Goal: Task Accomplishment & Management: Use online tool/utility

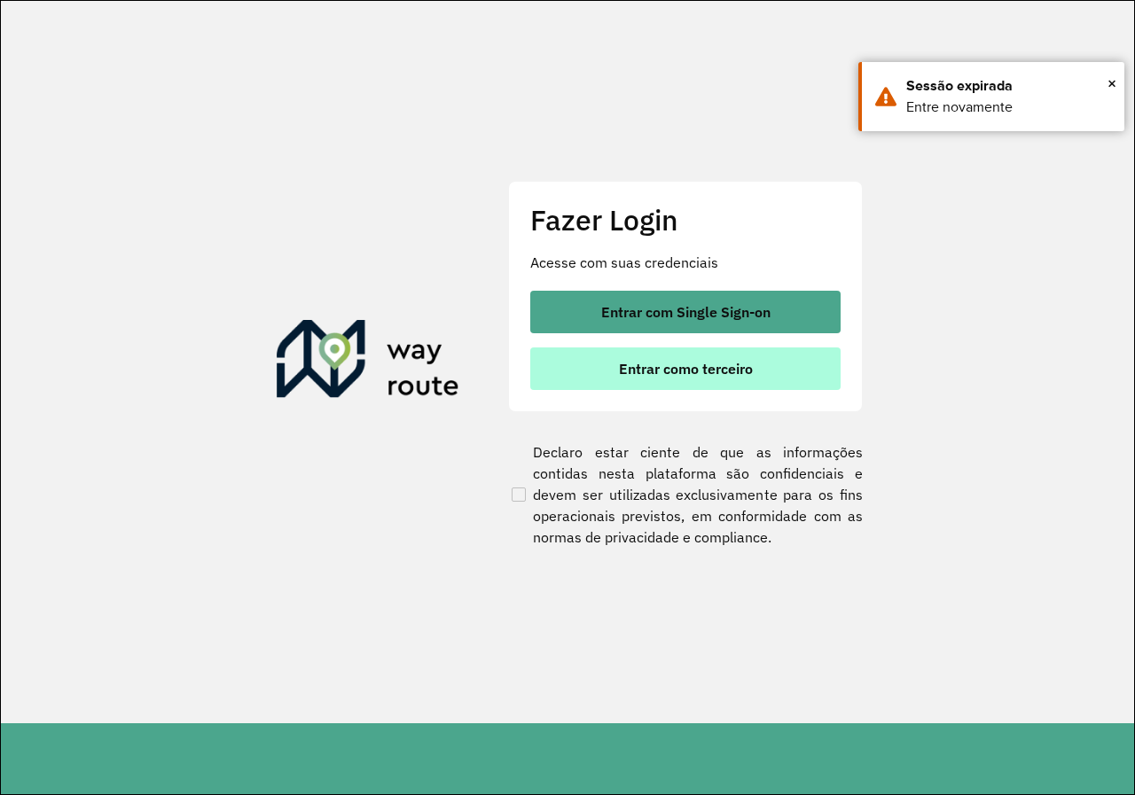
click at [668, 354] on button "Entrar como terceiro" at bounding box center [685, 369] width 310 height 43
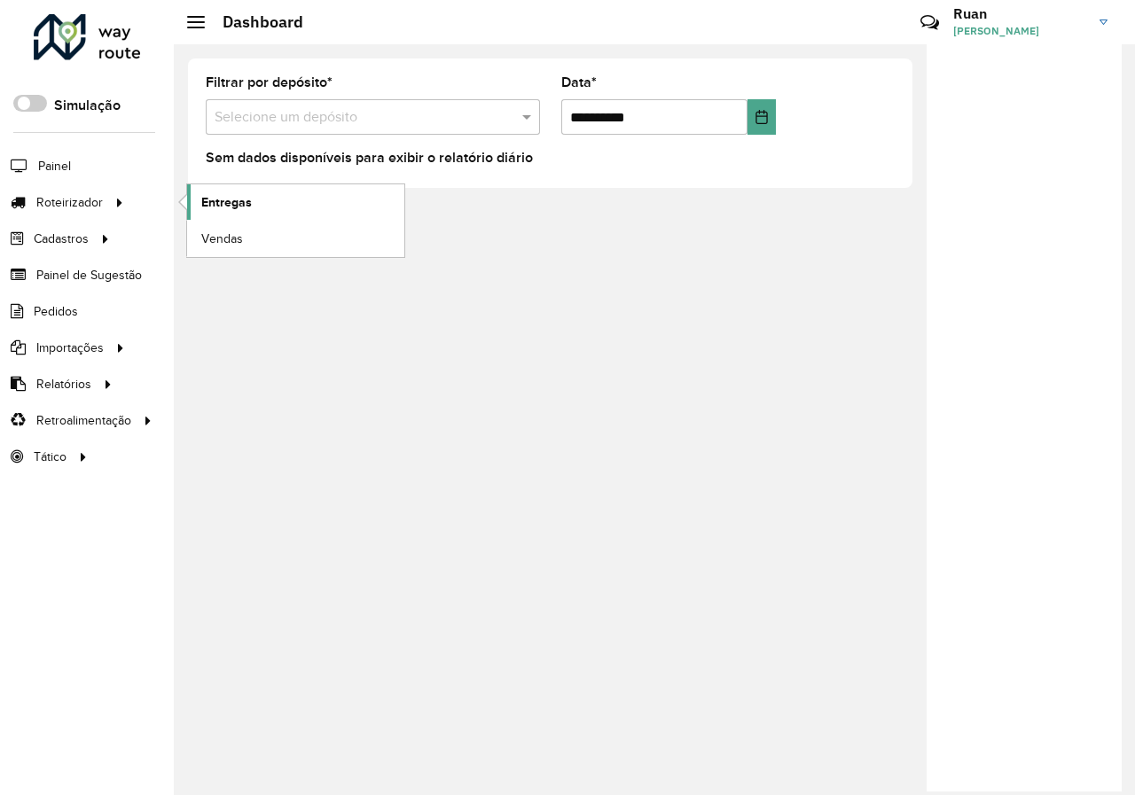
click at [304, 202] on link "Entregas" at bounding box center [295, 201] width 217 height 35
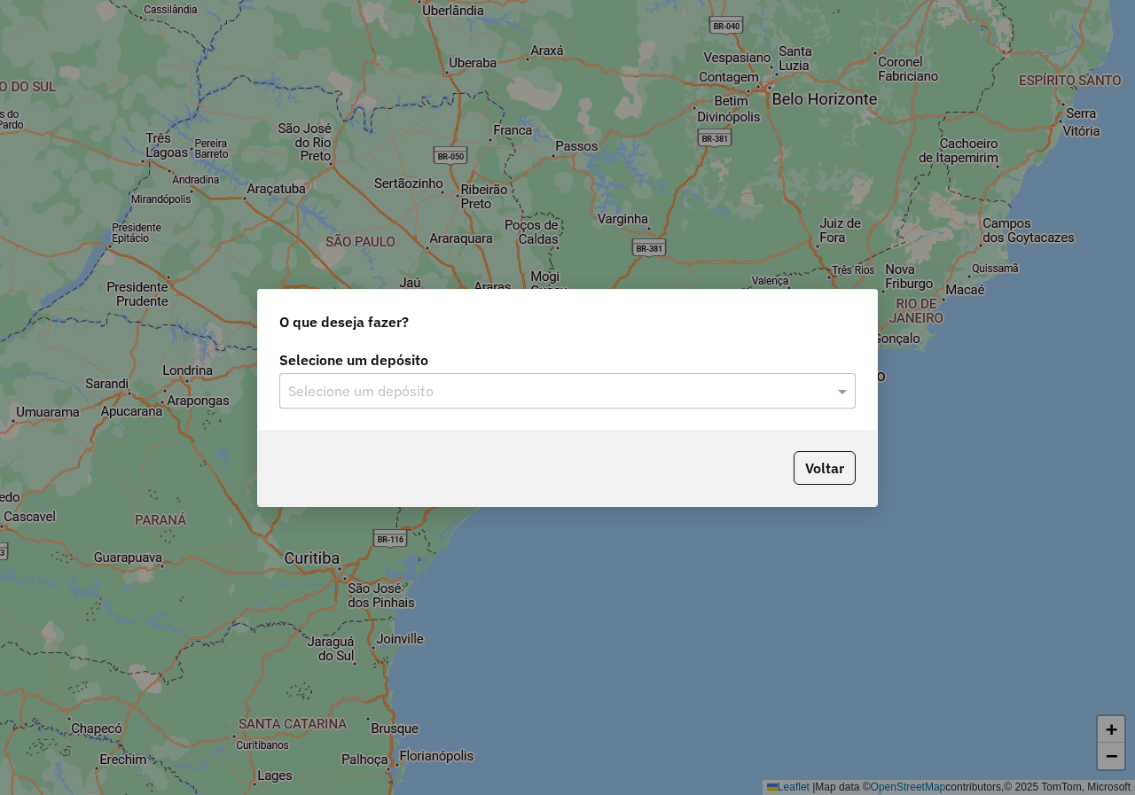
click at [688, 405] on div "Selecione um depósito" at bounding box center [567, 390] width 576 height 35
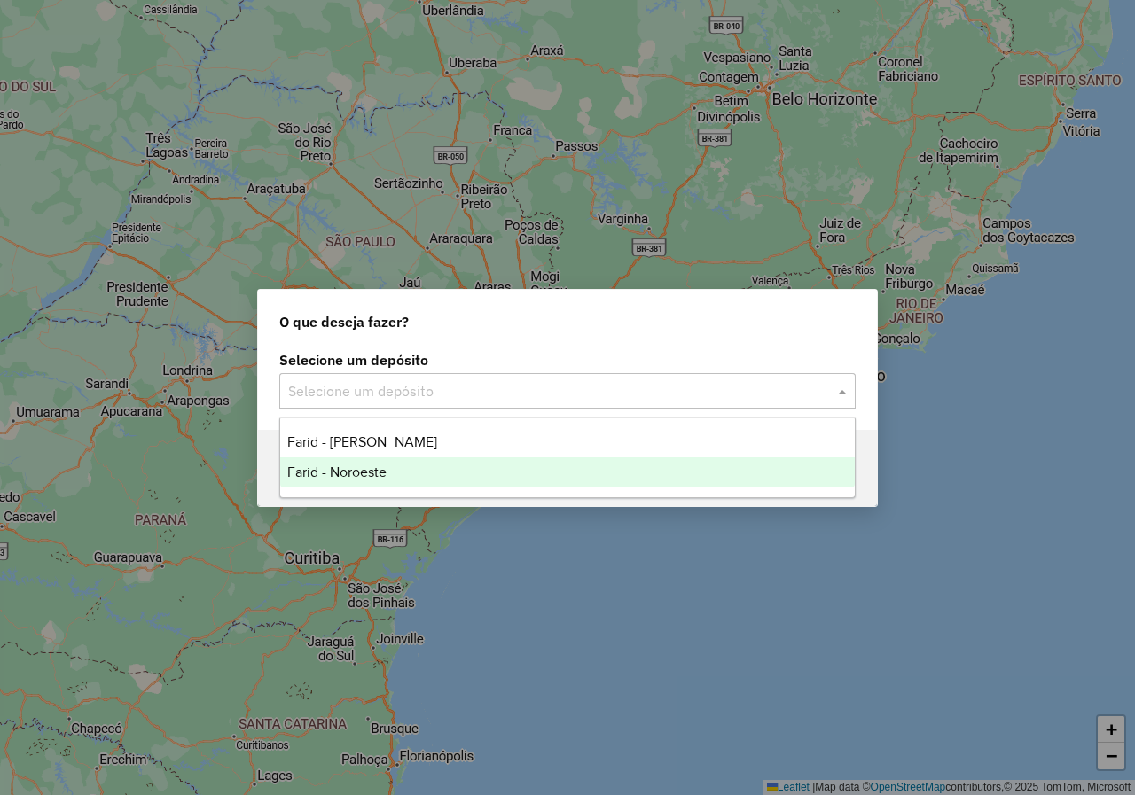
click at [352, 468] on span "Farid - Noroeste" at bounding box center [336, 472] width 99 height 15
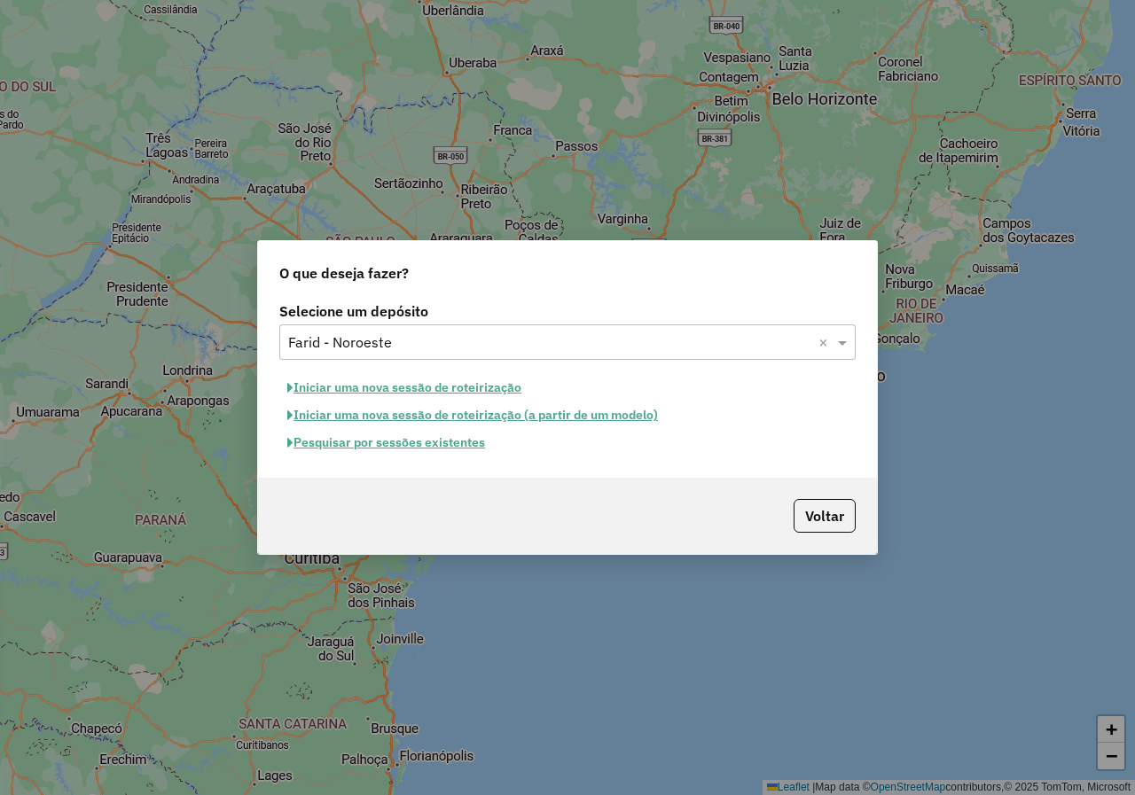
click at [420, 446] on button "Pesquisar por sessões existentes" at bounding box center [386, 442] width 214 height 27
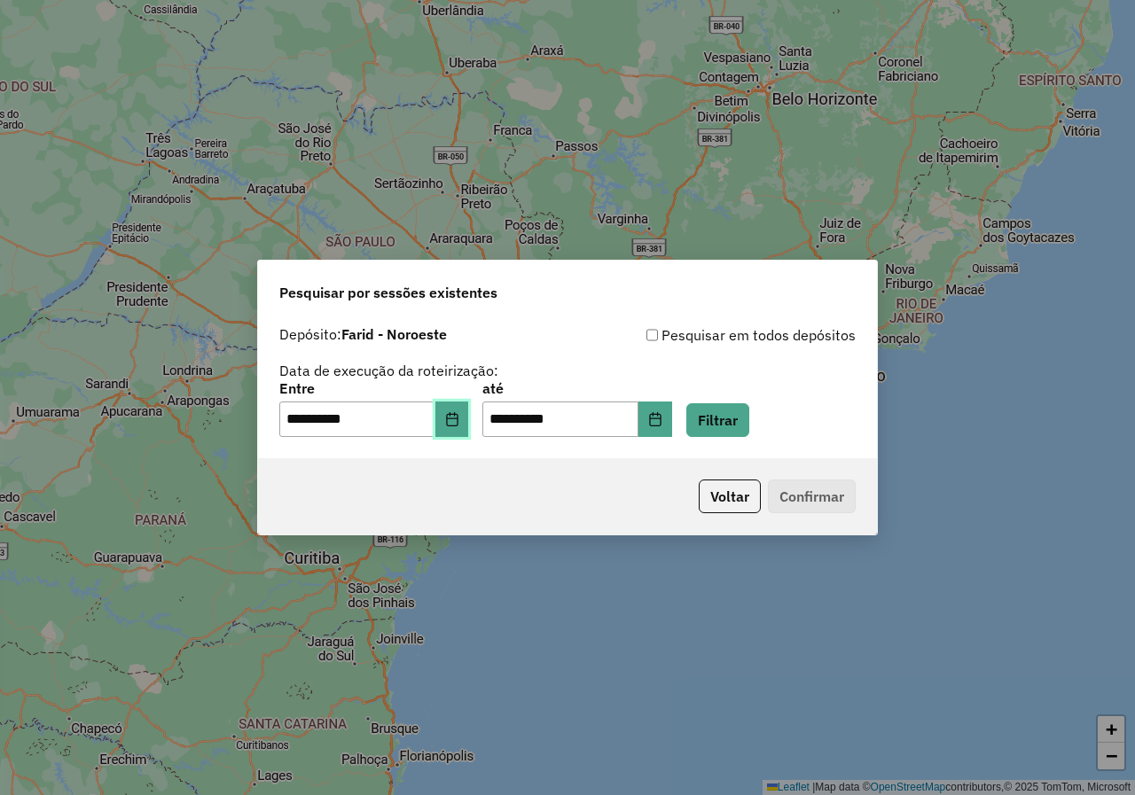
click at [466, 430] on button "Choose Date" at bounding box center [452, 419] width 34 height 35
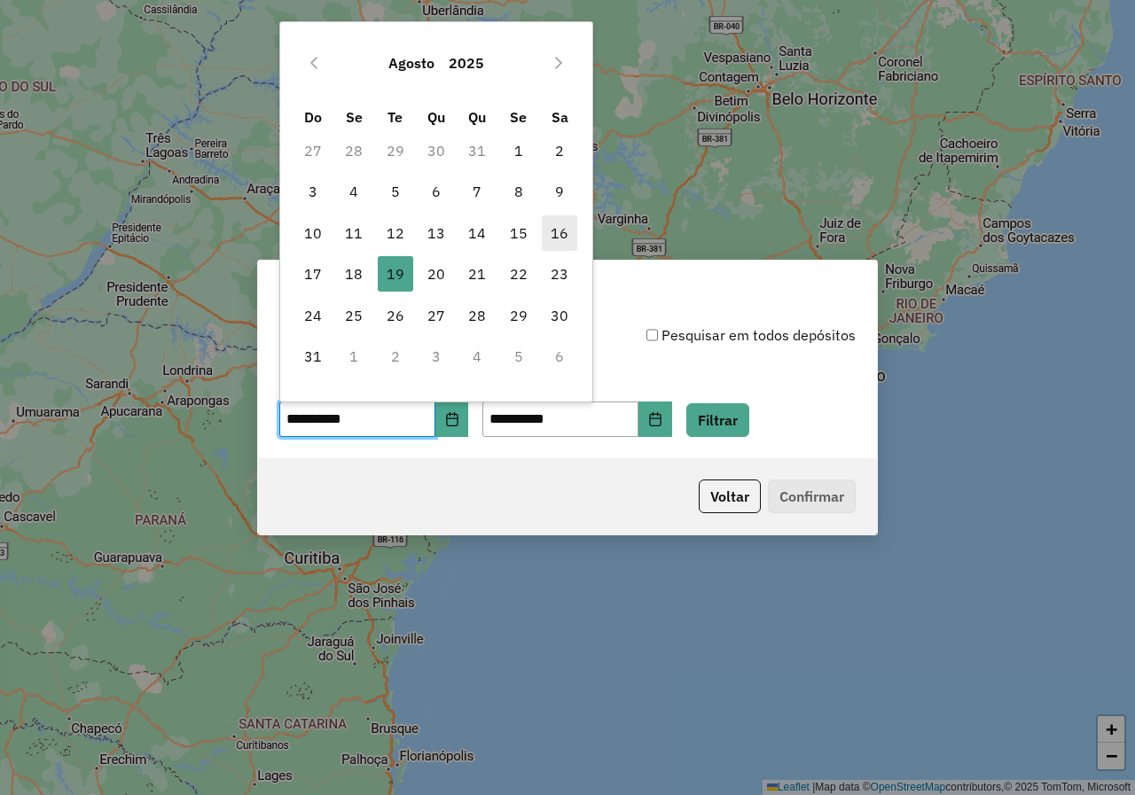
click at [552, 237] on span "16" at bounding box center [559, 232] width 35 height 35
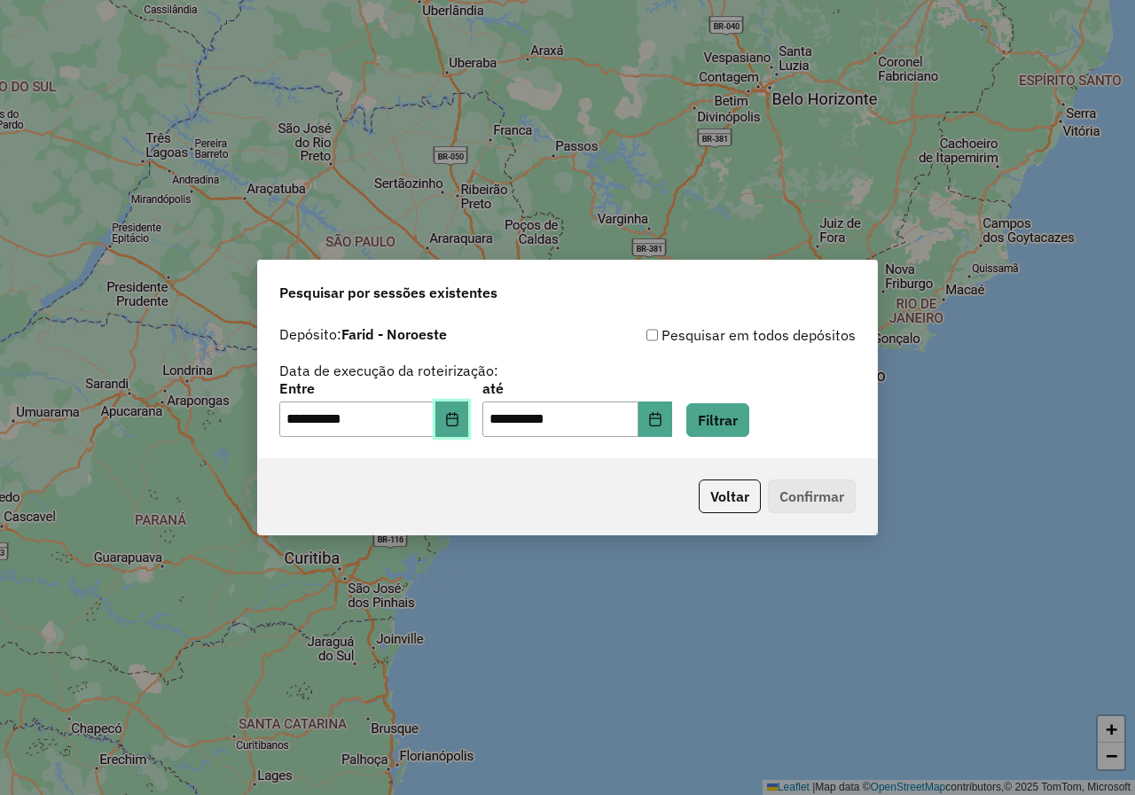
click at [458, 416] on icon "Choose Date" at bounding box center [452, 419] width 14 height 14
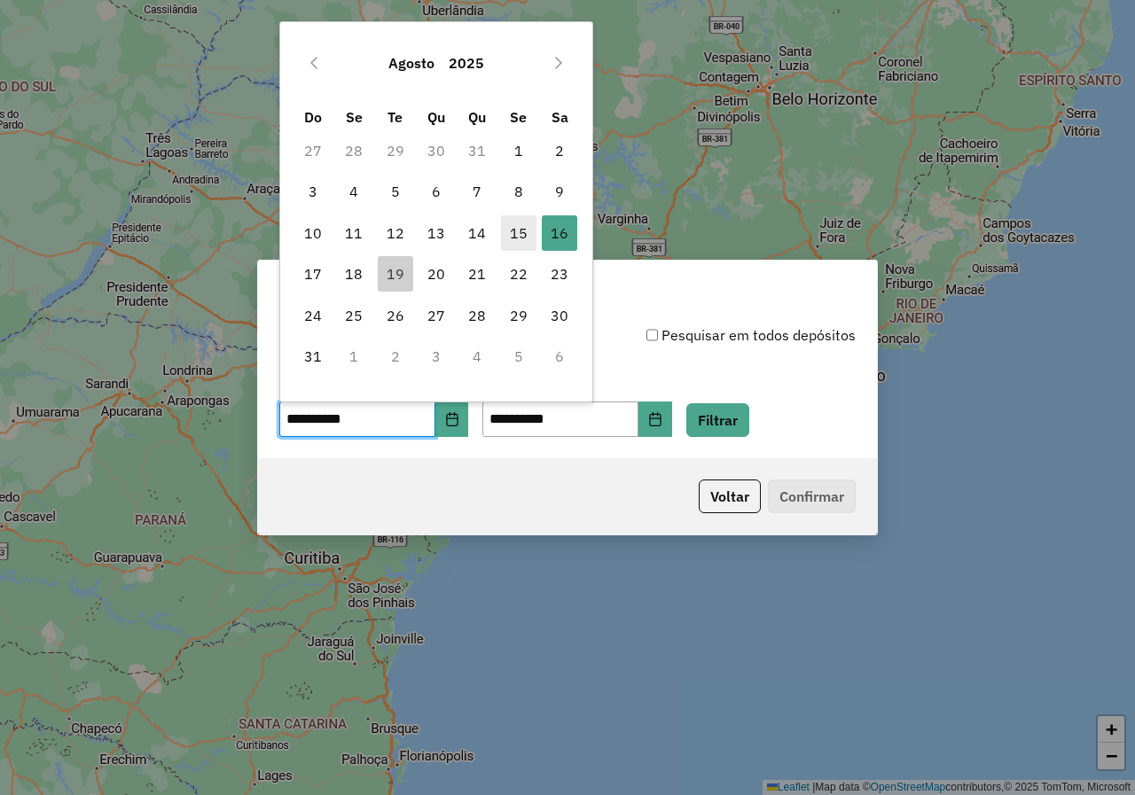
click at [521, 231] on span "15" at bounding box center [518, 232] width 35 height 35
type input "**********"
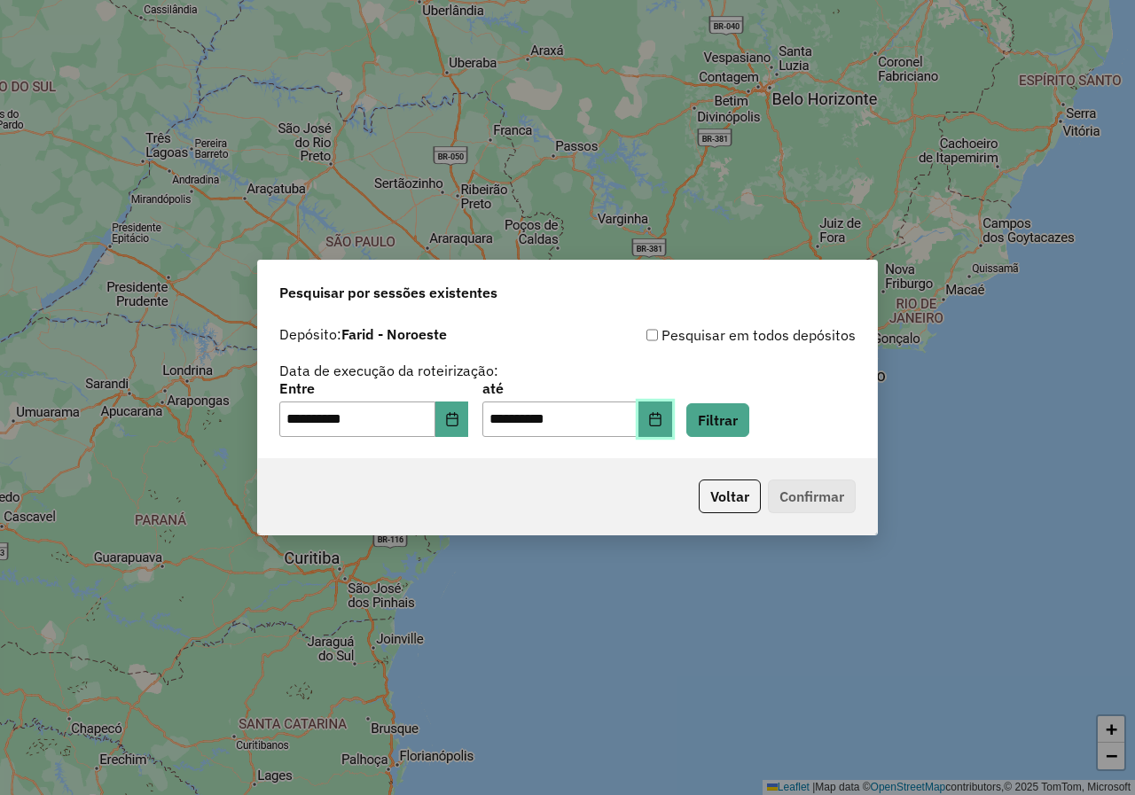
click at [669, 426] on button "Choose Date" at bounding box center [655, 419] width 34 height 35
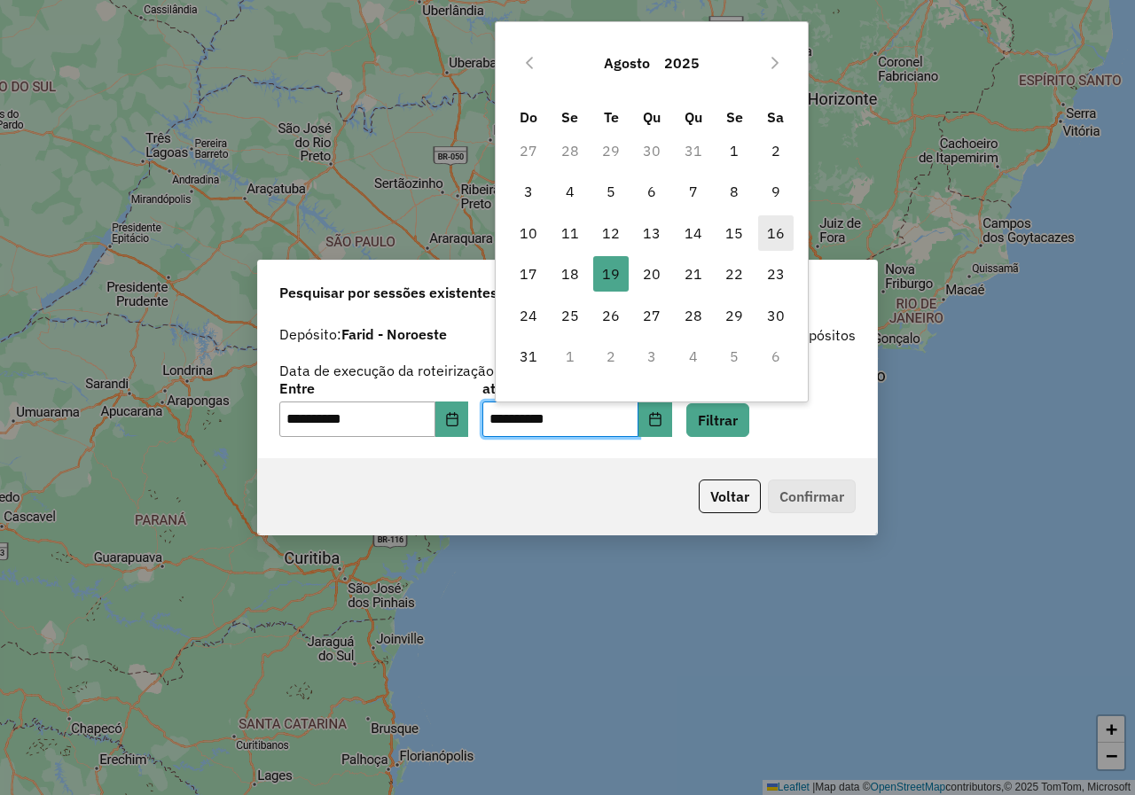
click at [785, 234] on span "16" at bounding box center [775, 232] width 35 height 35
type input "**********"
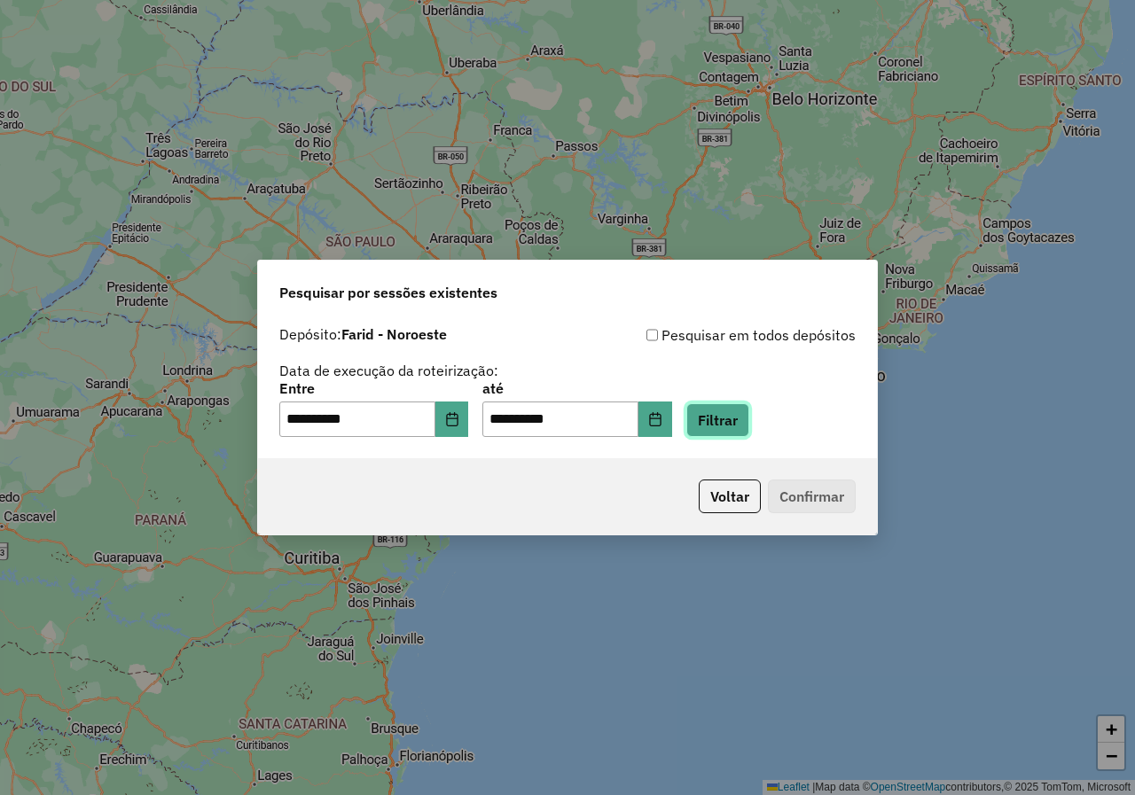
click at [739, 403] on button "Filtrar" at bounding box center [717, 420] width 63 height 34
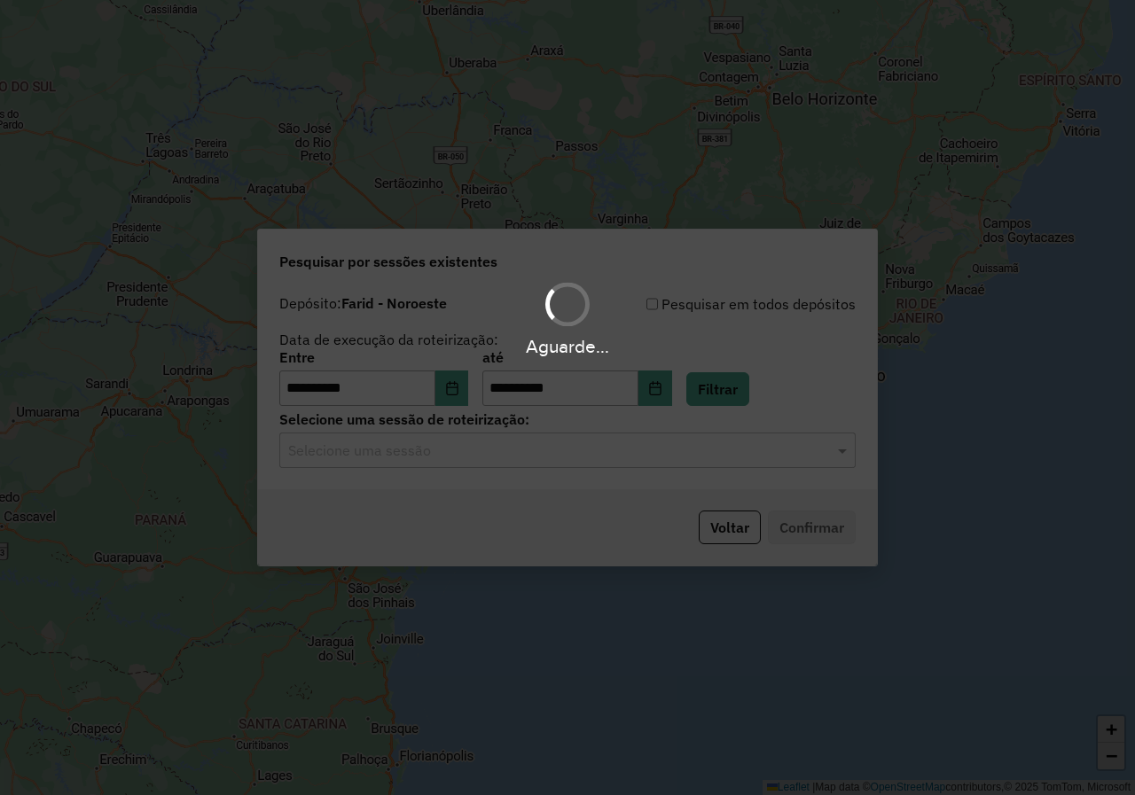
click at [781, 455] on hb-app "**********" at bounding box center [567, 397] width 1135 height 795
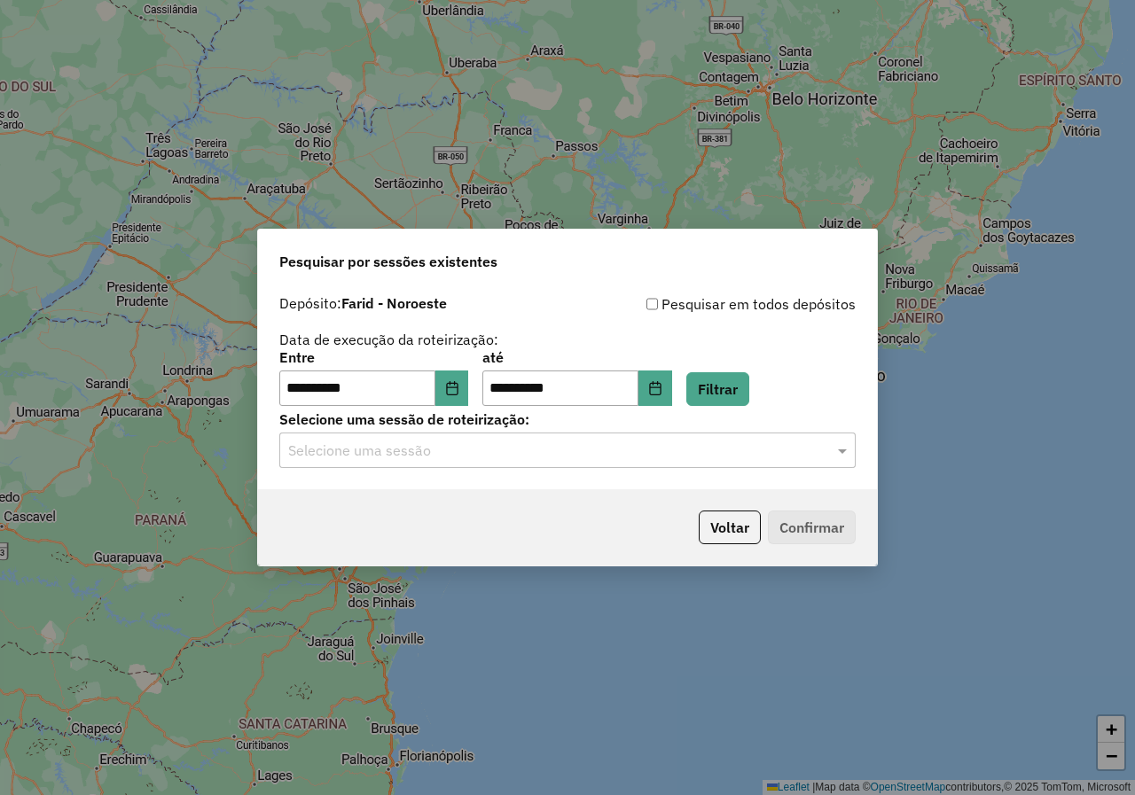
click at [781, 455] on input "text" at bounding box center [549, 451] width 523 height 21
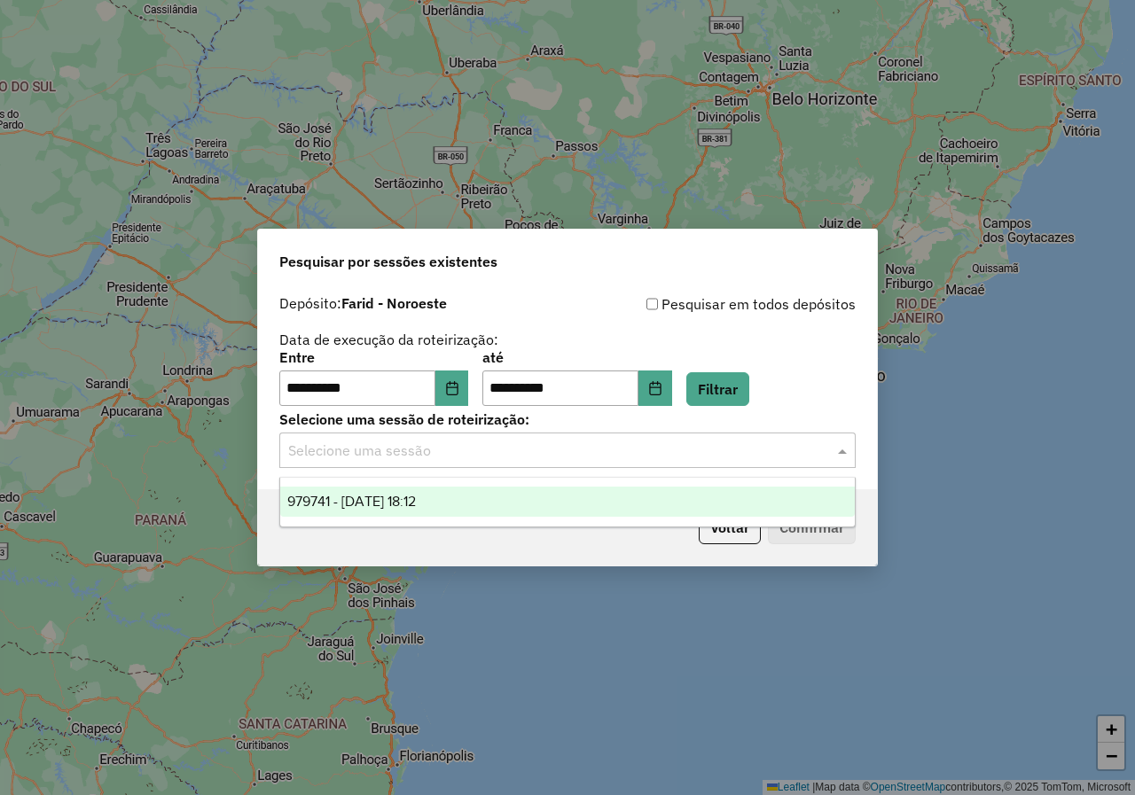
click at [416, 497] on span "979741 - [DATE] 18:12" at bounding box center [351, 501] width 129 height 15
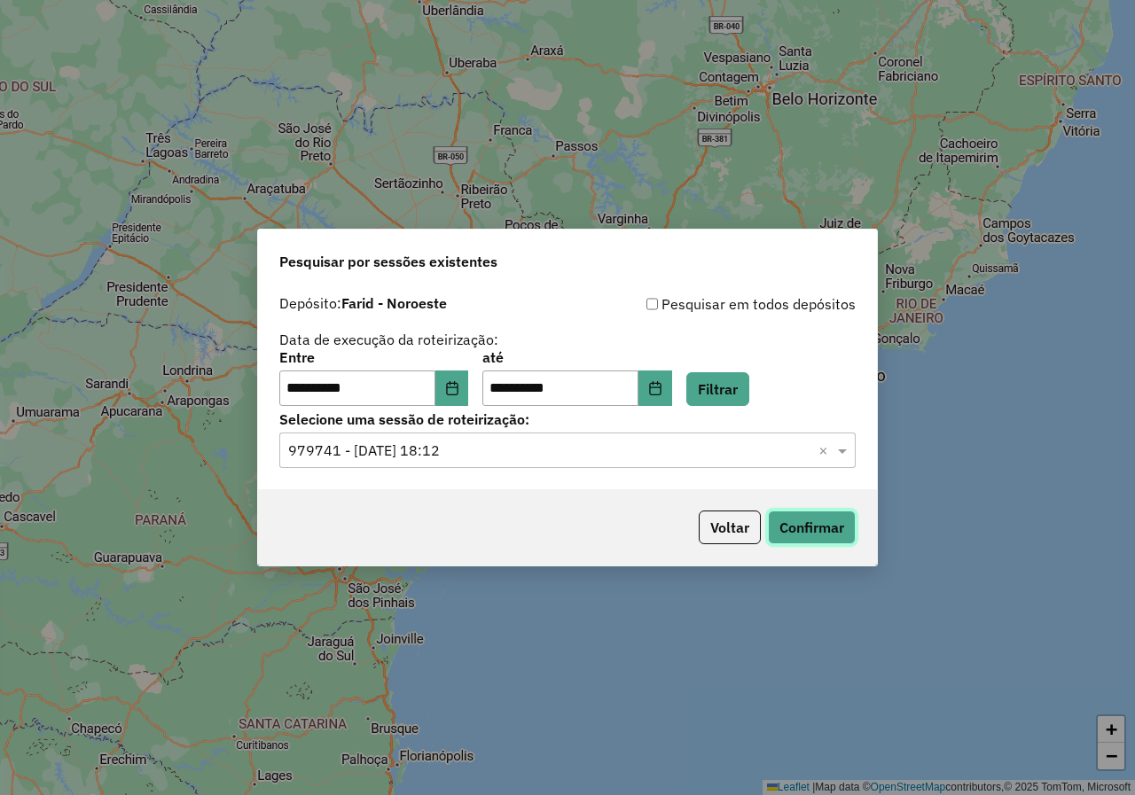
click at [829, 539] on button "Confirmar" at bounding box center [812, 528] width 88 height 34
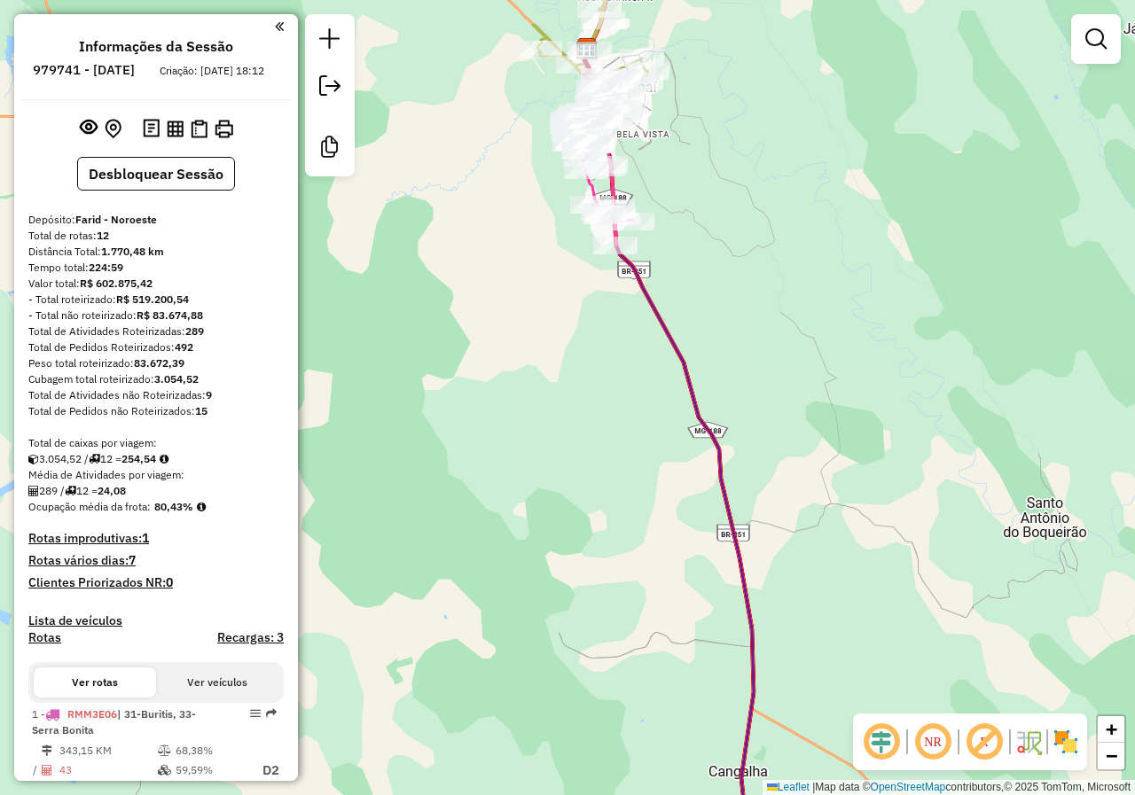
drag, startPoint x: 703, startPoint y: 568, endPoint x: 682, endPoint y: 334, distance: 235.0
click at [690, 383] on div "Janela de atendimento Grade de atendimento Capacidade Transportadoras Veículos …" at bounding box center [567, 397] width 1135 height 795
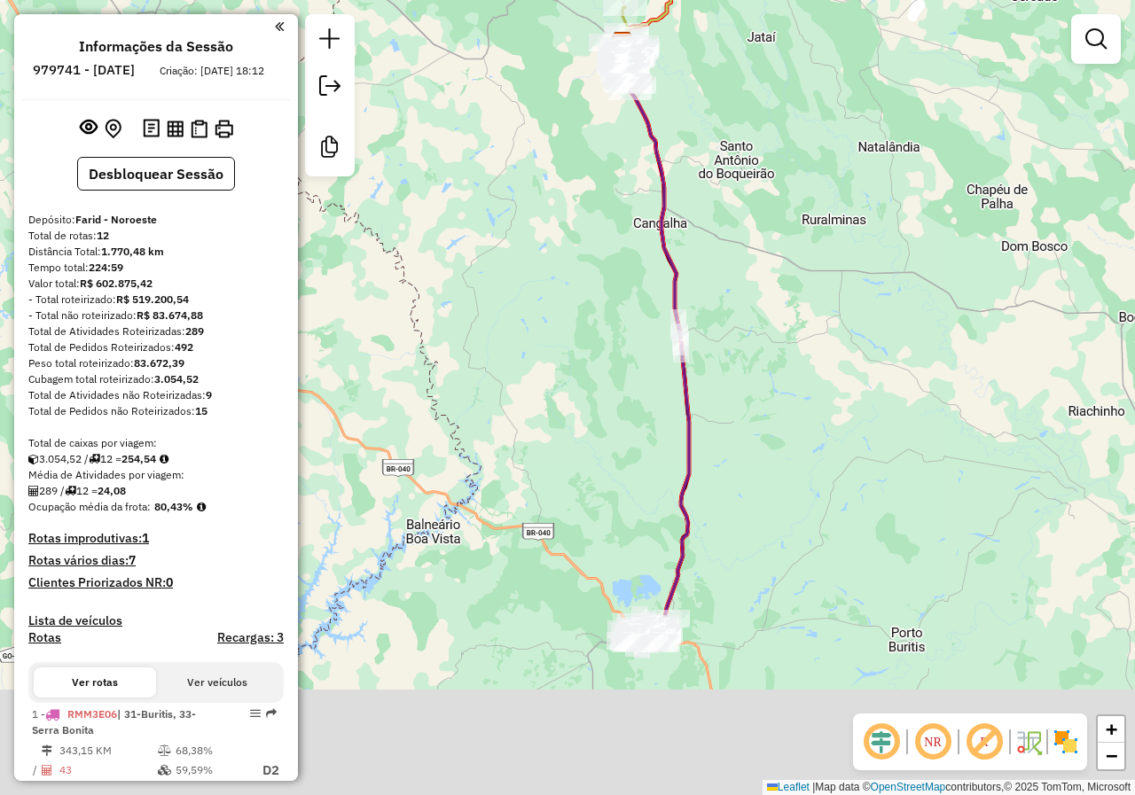
drag, startPoint x: 832, startPoint y: 612, endPoint x: 777, endPoint y: 315, distance: 302.1
click at [778, 322] on div "Janela de atendimento Grade de atendimento Capacidade Transportadoras Veículos …" at bounding box center [567, 397] width 1135 height 795
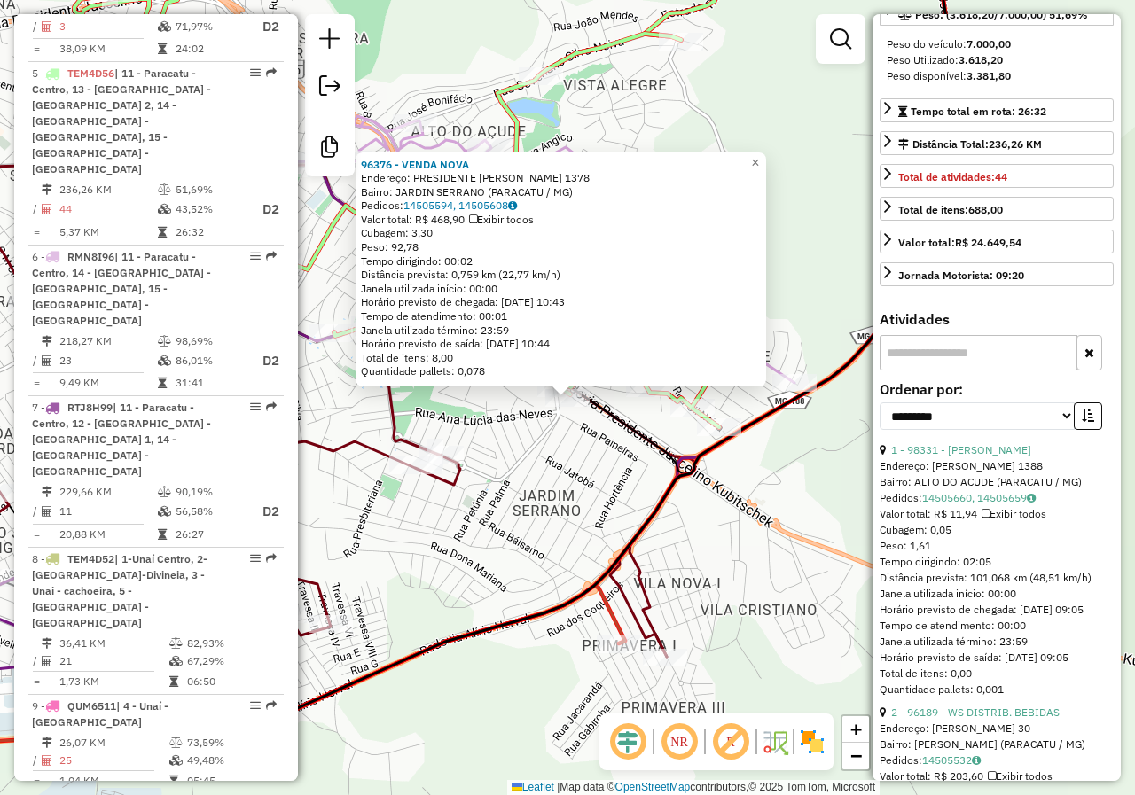
scroll to position [355, 0]
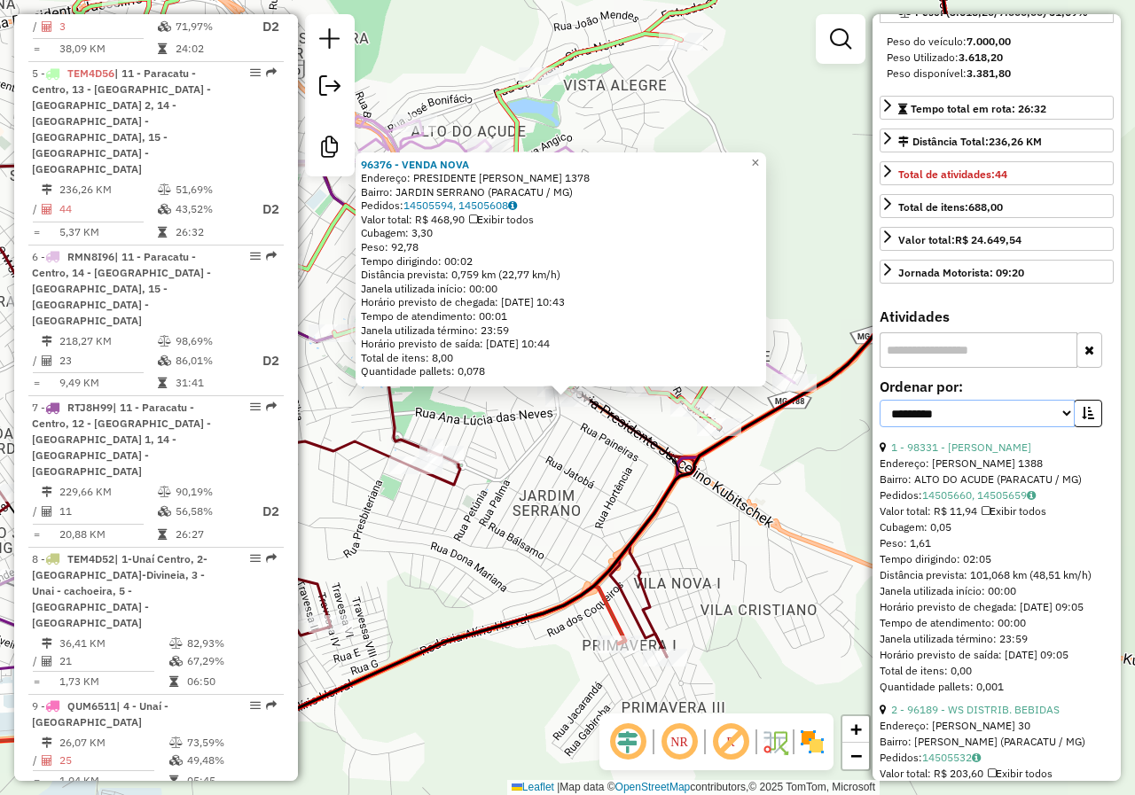
drag, startPoint x: 1061, startPoint y: 429, endPoint x: 1053, endPoint y: 442, distance: 14.8
click at [1061, 427] on select "**********" at bounding box center [977, 413] width 195 height 27
select select "*********"
click at [880, 416] on select "**********" at bounding box center [977, 413] width 195 height 27
click at [1076, 427] on button "button" at bounding box center [1088, 413] width 28 height 27
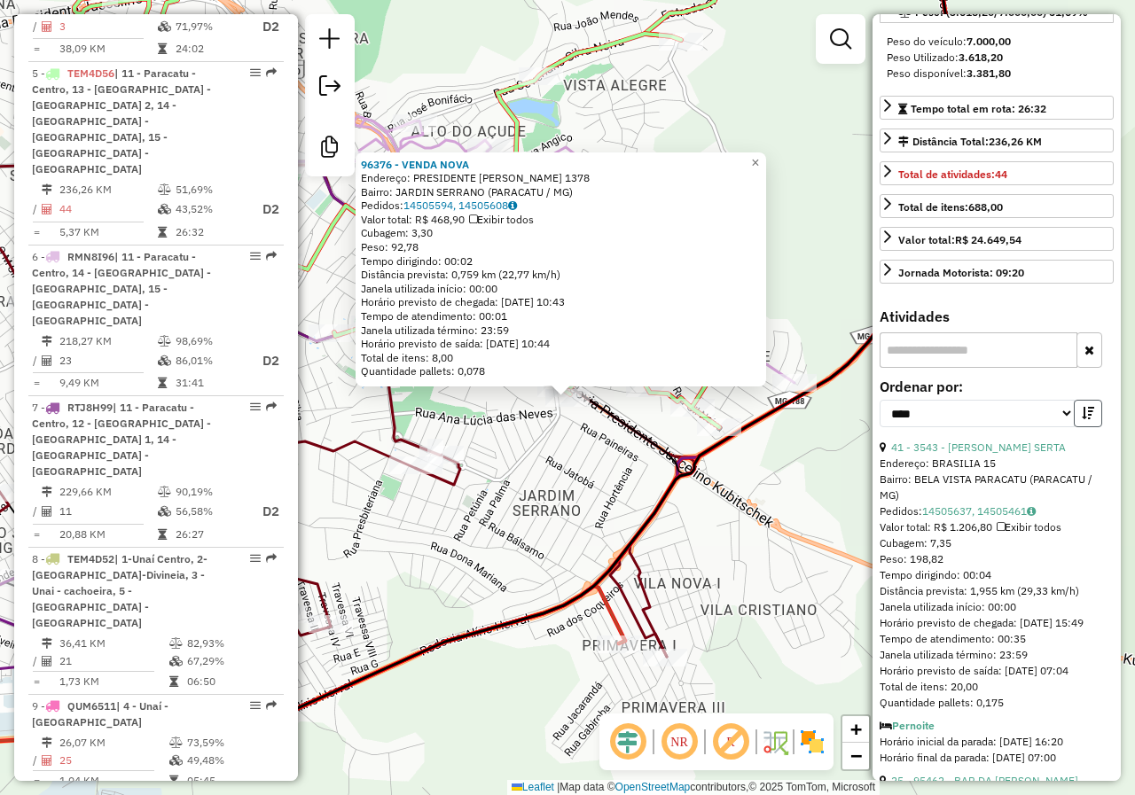
click at [1076, 427] on button "button" at bounding box center [1088, 413] width 28 height 27
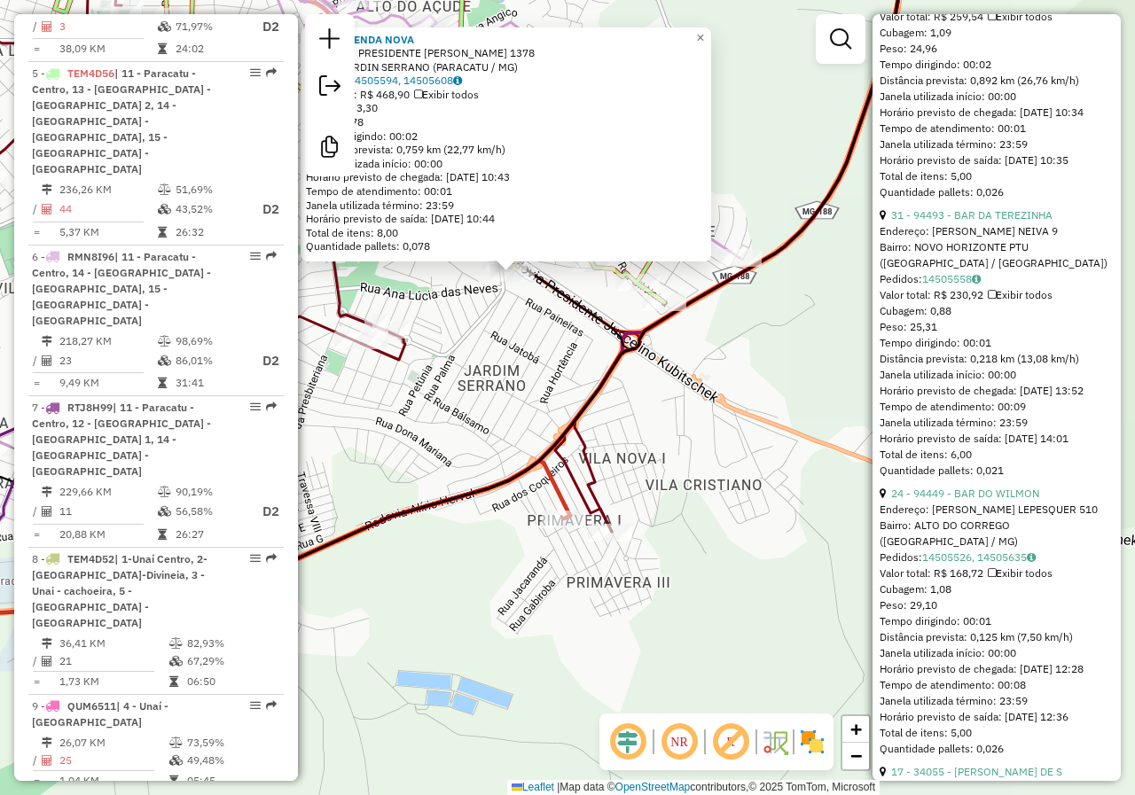
scroll to position [2305, 0]
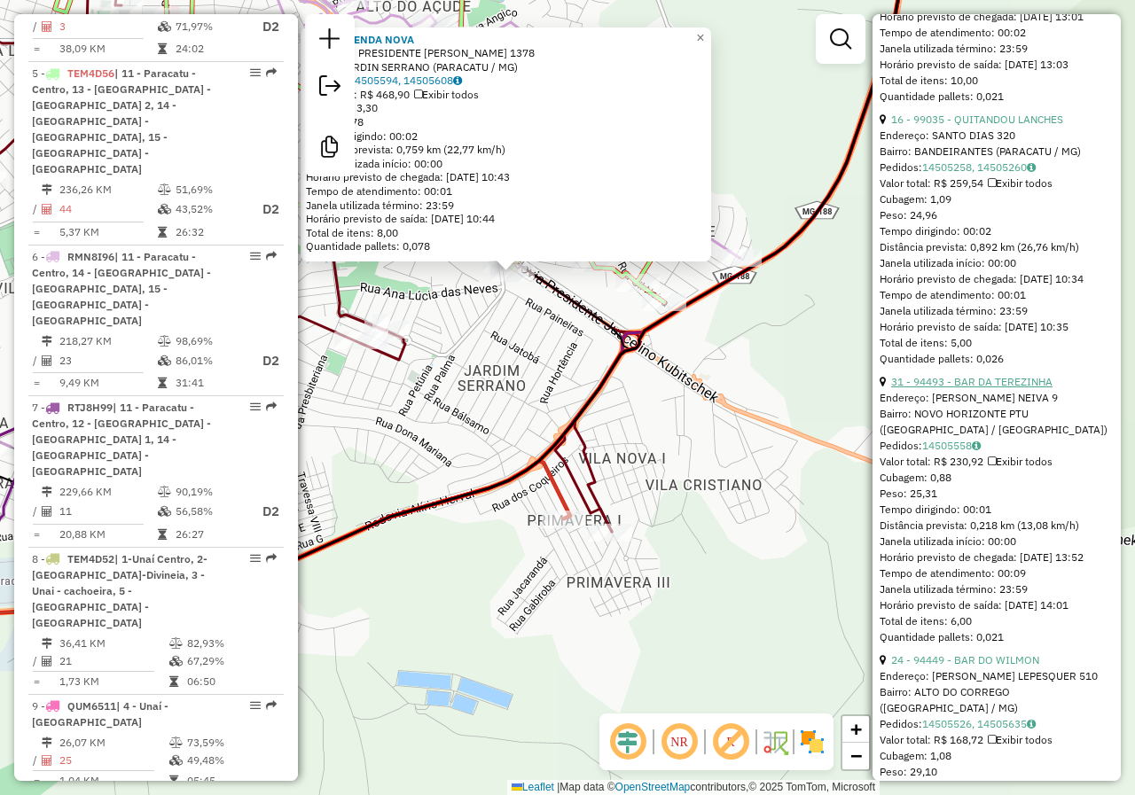
click at [975, 388] on link "31 - 94493 - BAR DA TEREZINHA" at bounding box center [971, 381] width 161 height 13
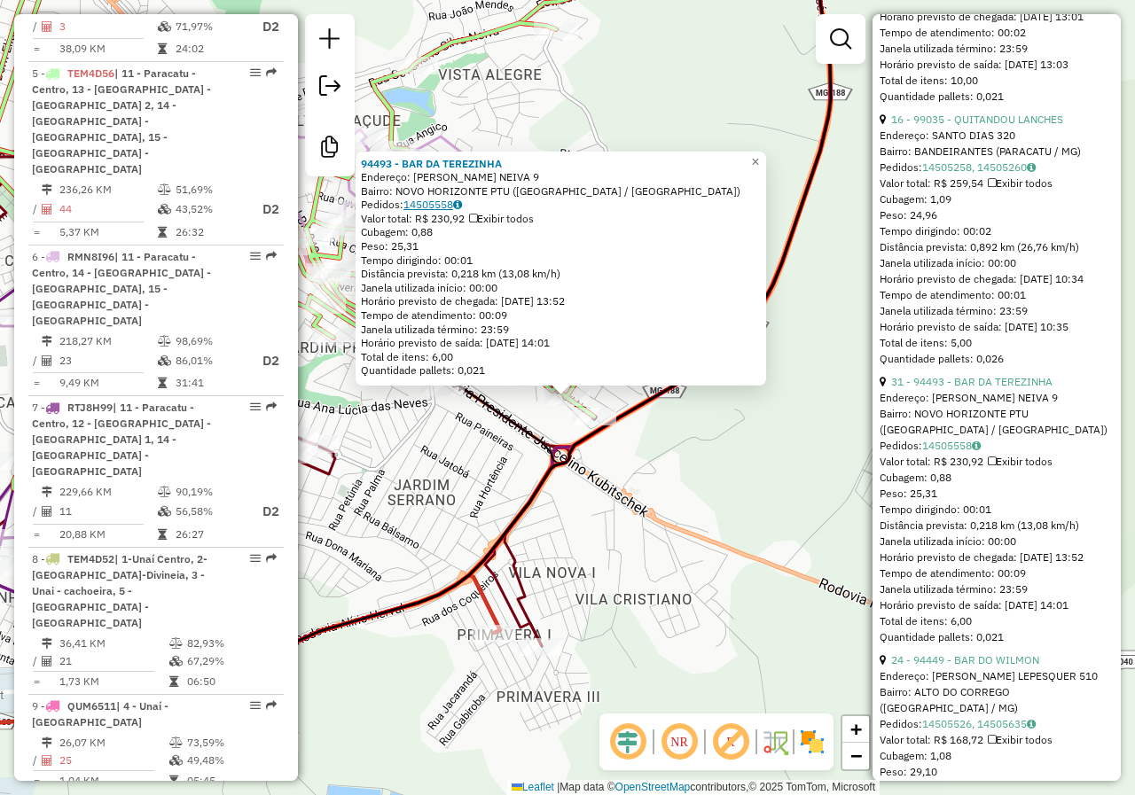
click at [428, 207] on link "14505558" at bounding box center [432, 204] width 59 height 13
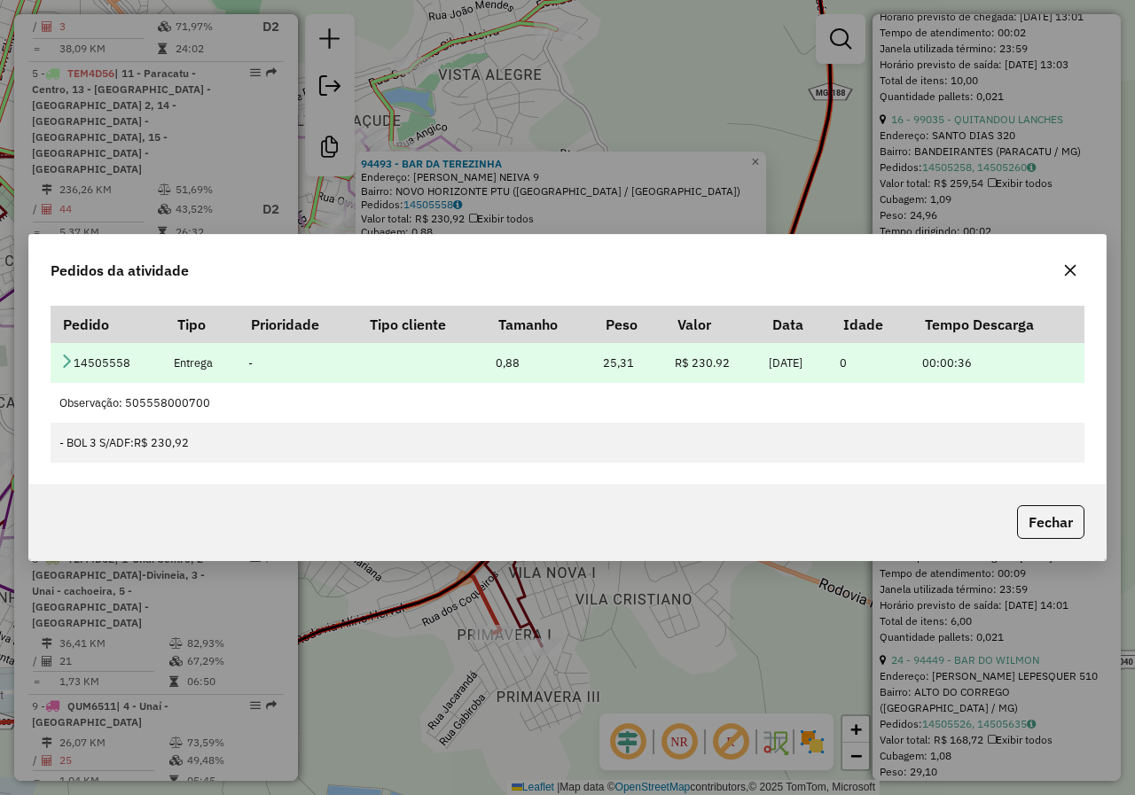
click at [66, 364] on icon at bounding box center [66, 361] width 14 height 14
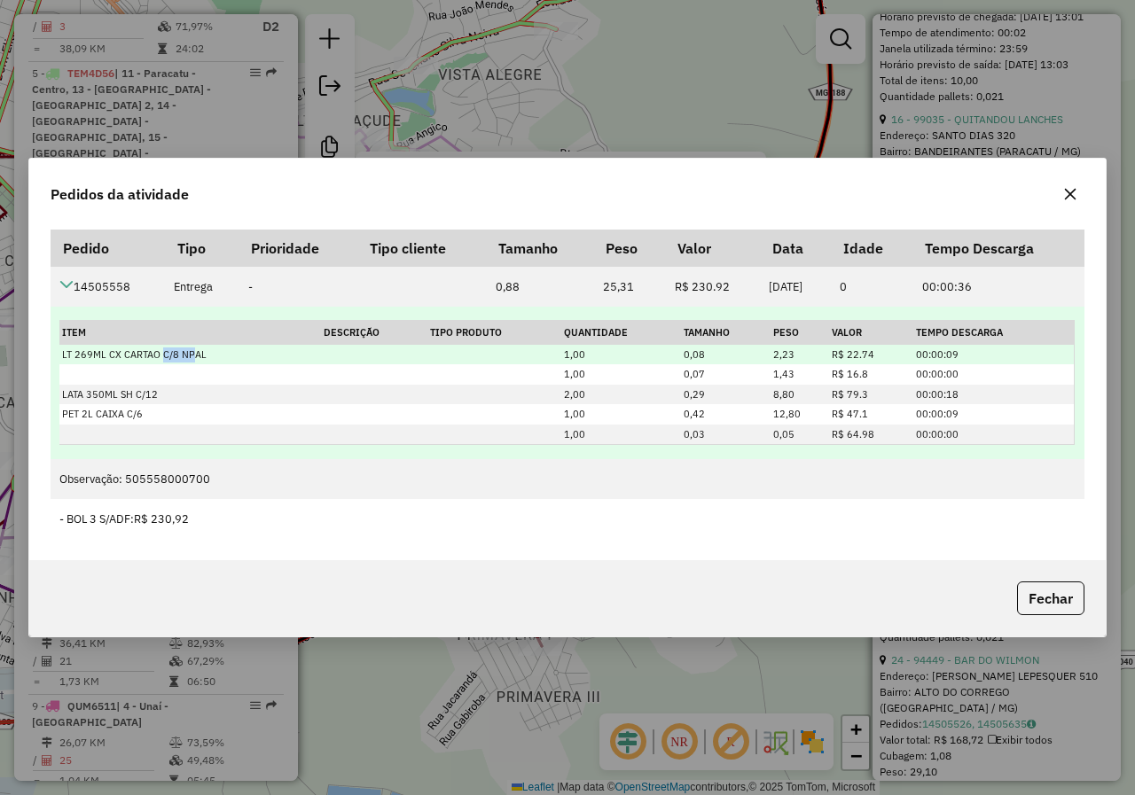
drag, startPoint x: 201, startPoint y: 357, endPoint x: 258, endPoint y: 357, distance: 56.7
click at [223, 357] on td "LT 269ML CX CARTAO C/8 NPAL" at bounding box center [190, 355] width 262 height 20
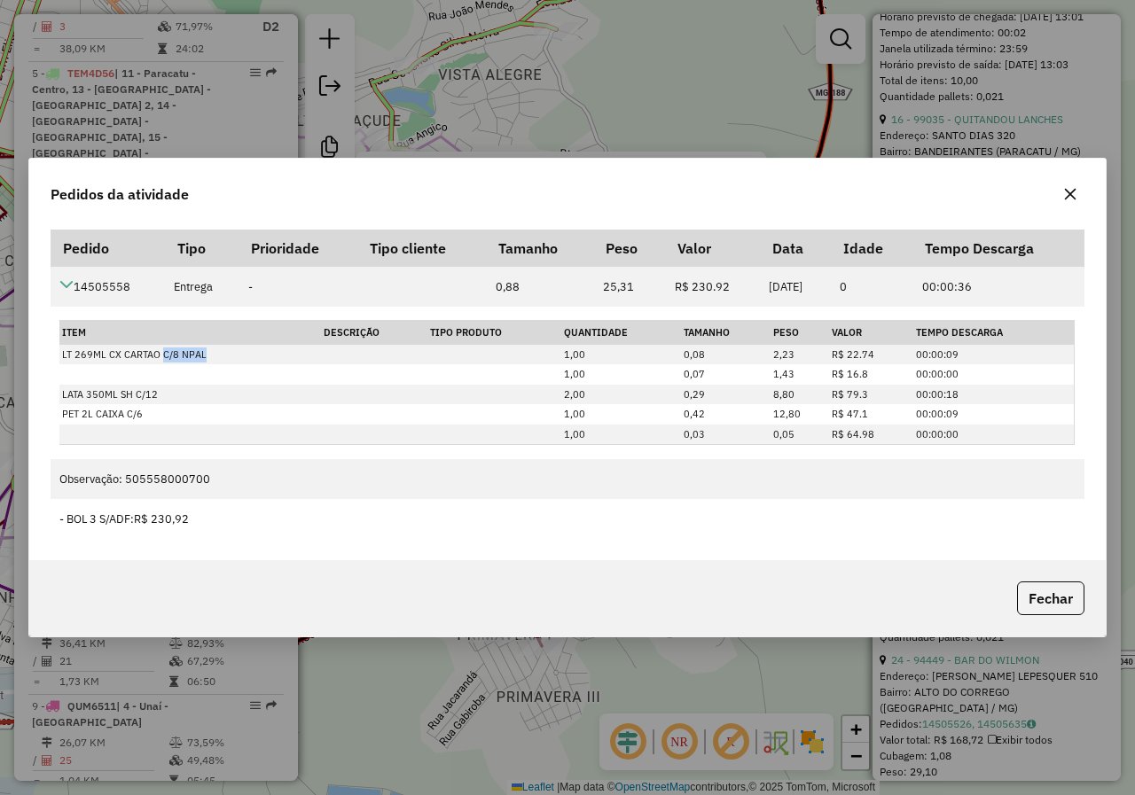
click at [1071, 192] on icon "button" at bounding box center [1071, 194] width 12 height 12
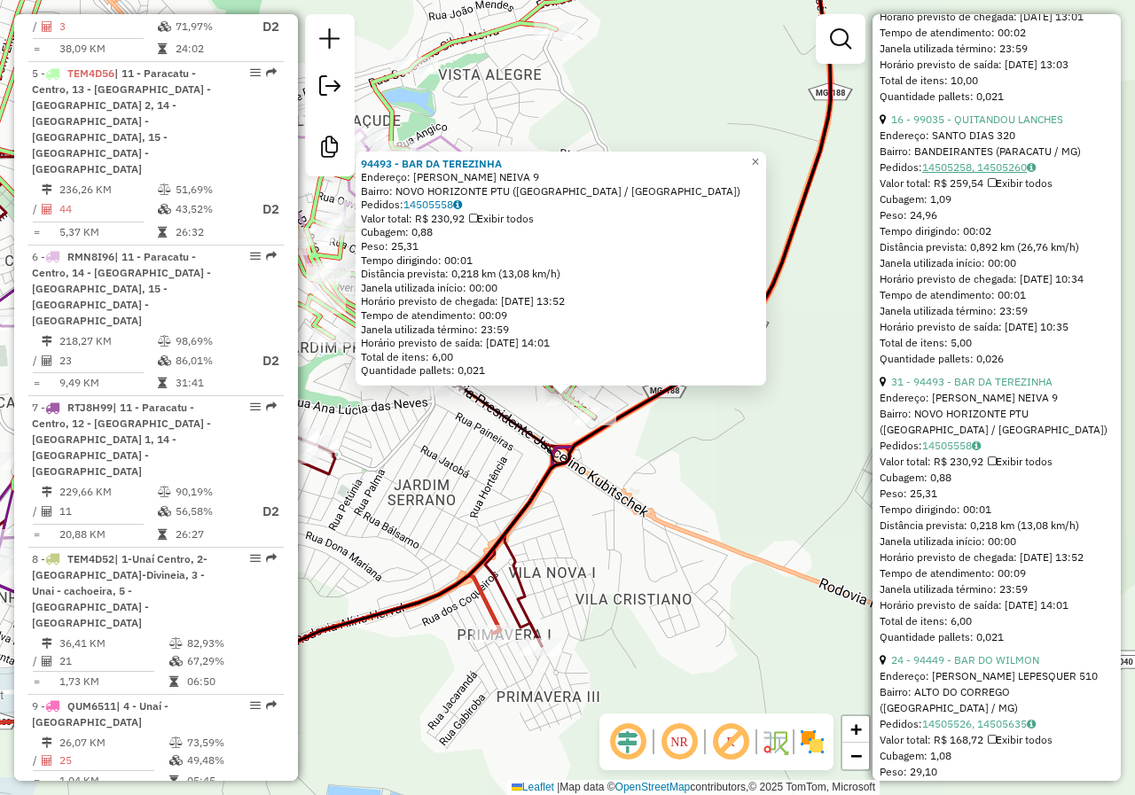
click at [981, 174] on link "14505258, 14505260" at bounding box center [978, 166] width 113 height 13
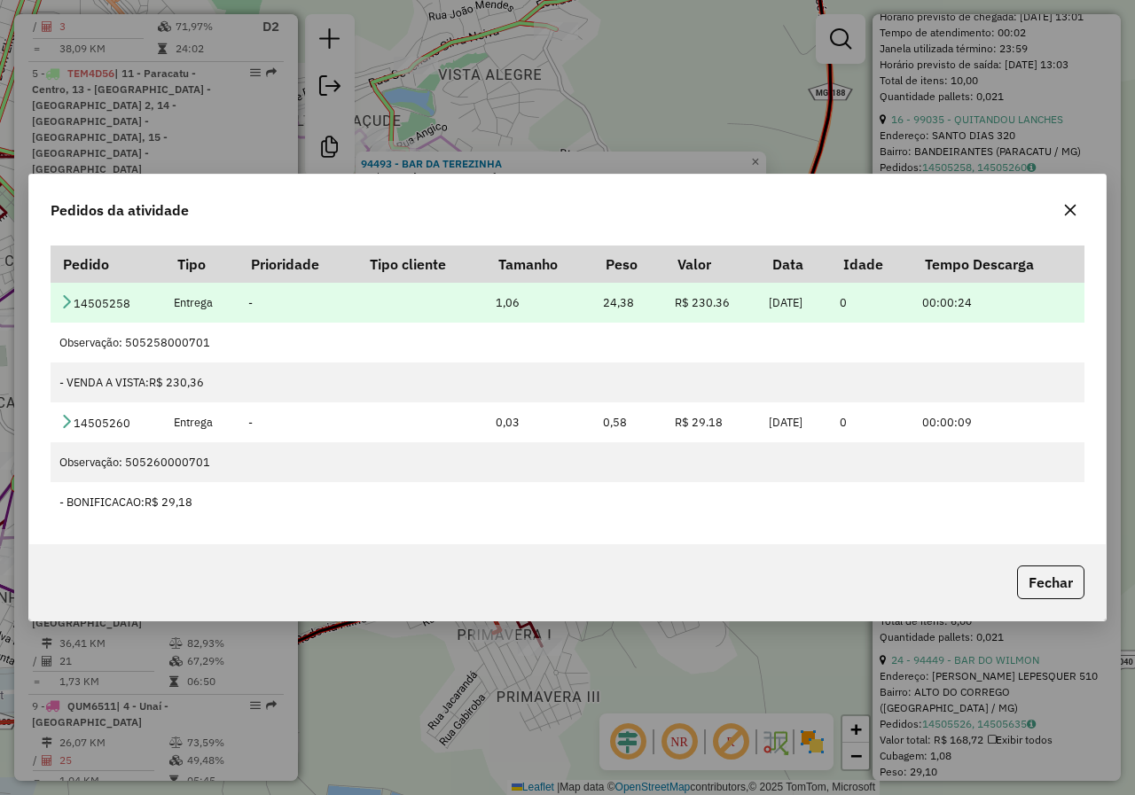
click at [63, 301] on icon at bounding box center [66, 301] width 14 height 14
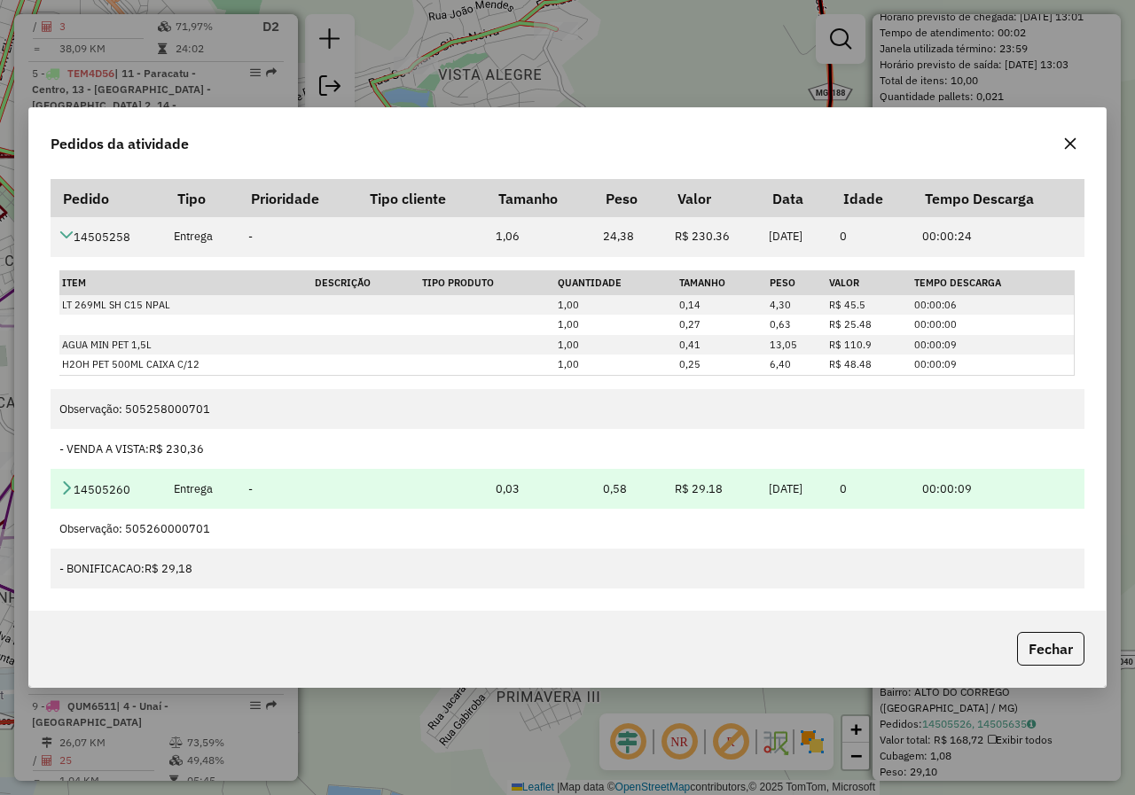
click at [73, 493] on icon at bounding box center [66, 488] width 14 height 14
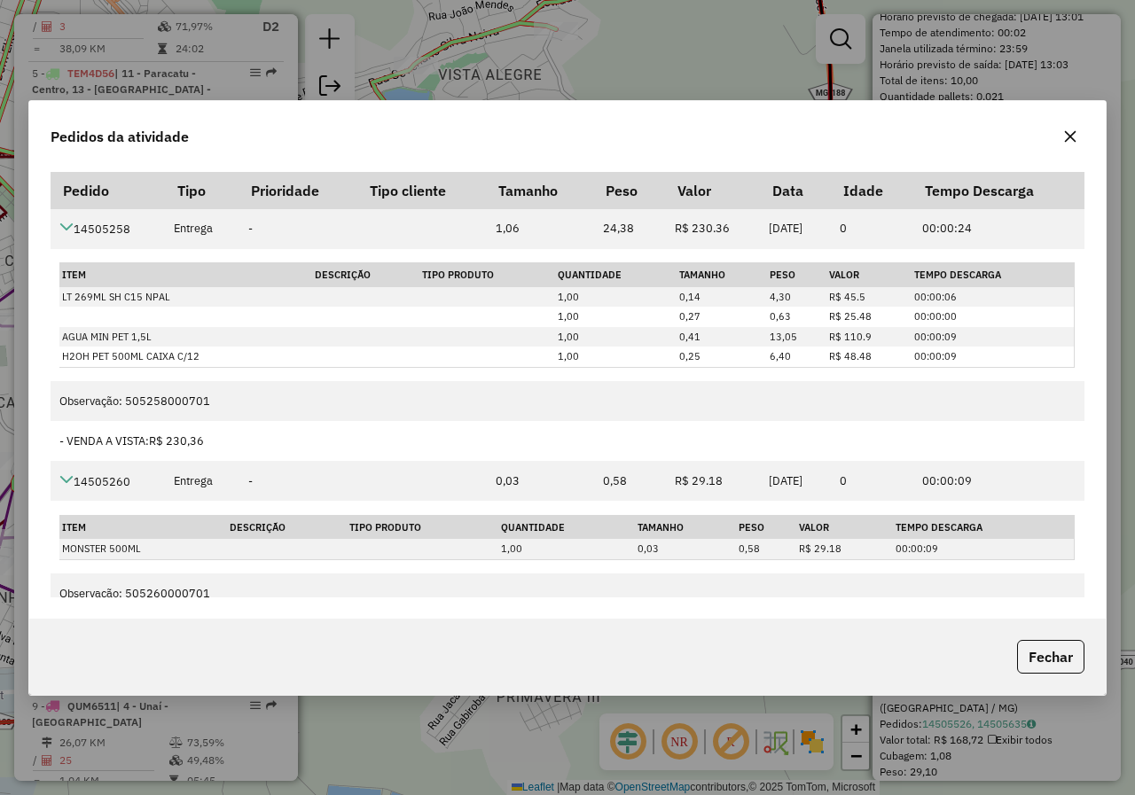
click at [1068, 138] on icon "button" at bounding box center [1071, 136] width 12 height 12
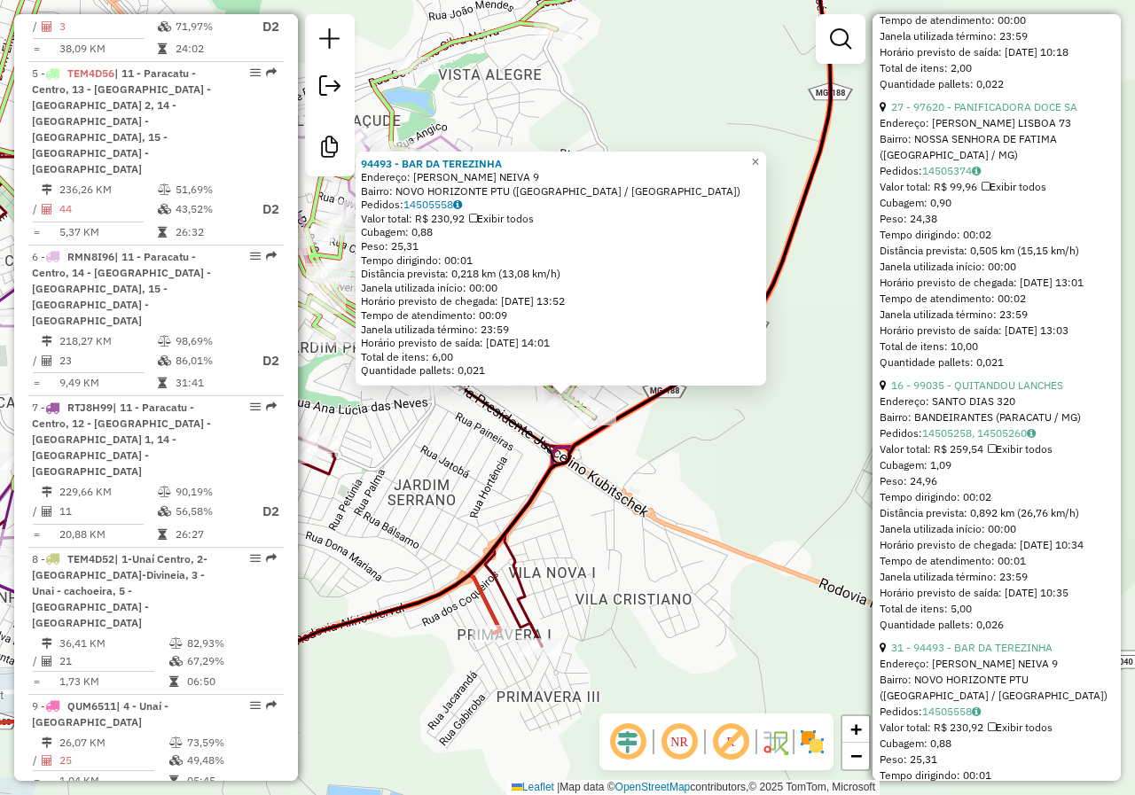
scroll to position [2394, 0]
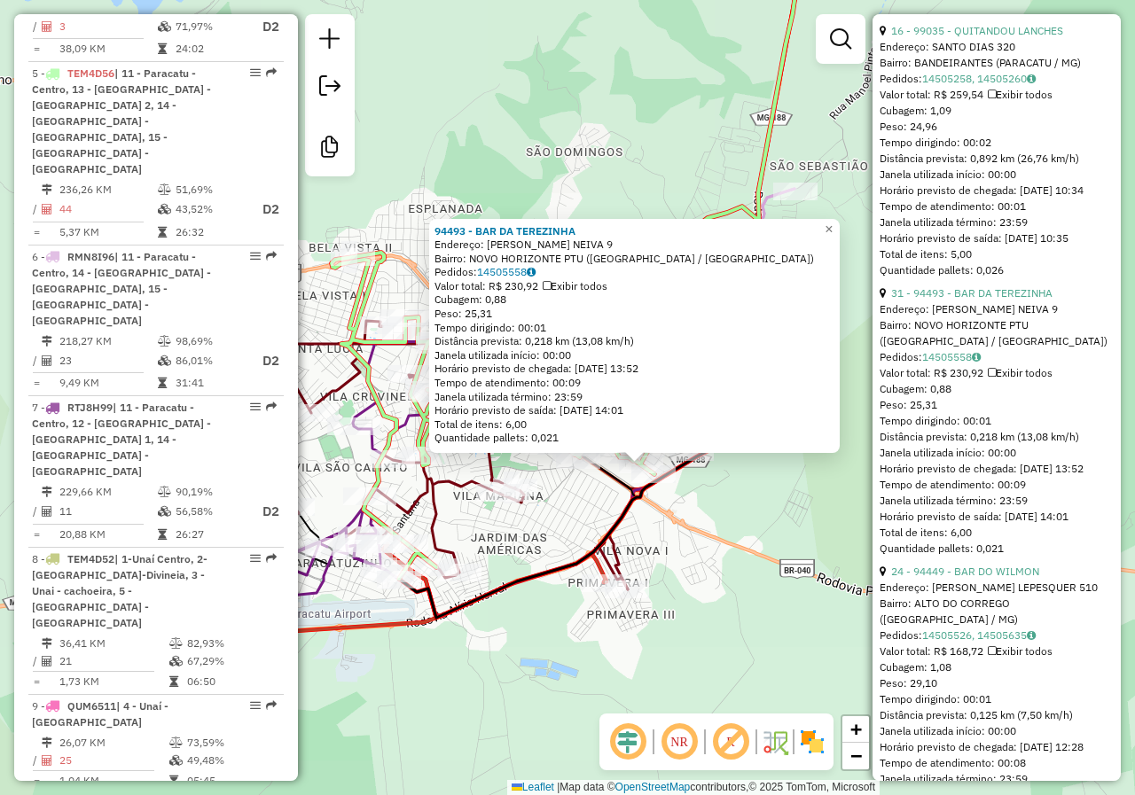
click at [696, 536] on div "94493 - BAR DA TEREZINHA Endereço: GIO DA SILVA NEIVA 9 Bairro: NOVO HORIZONTE …" at bounding box center [567, 397] width 1135 height 795
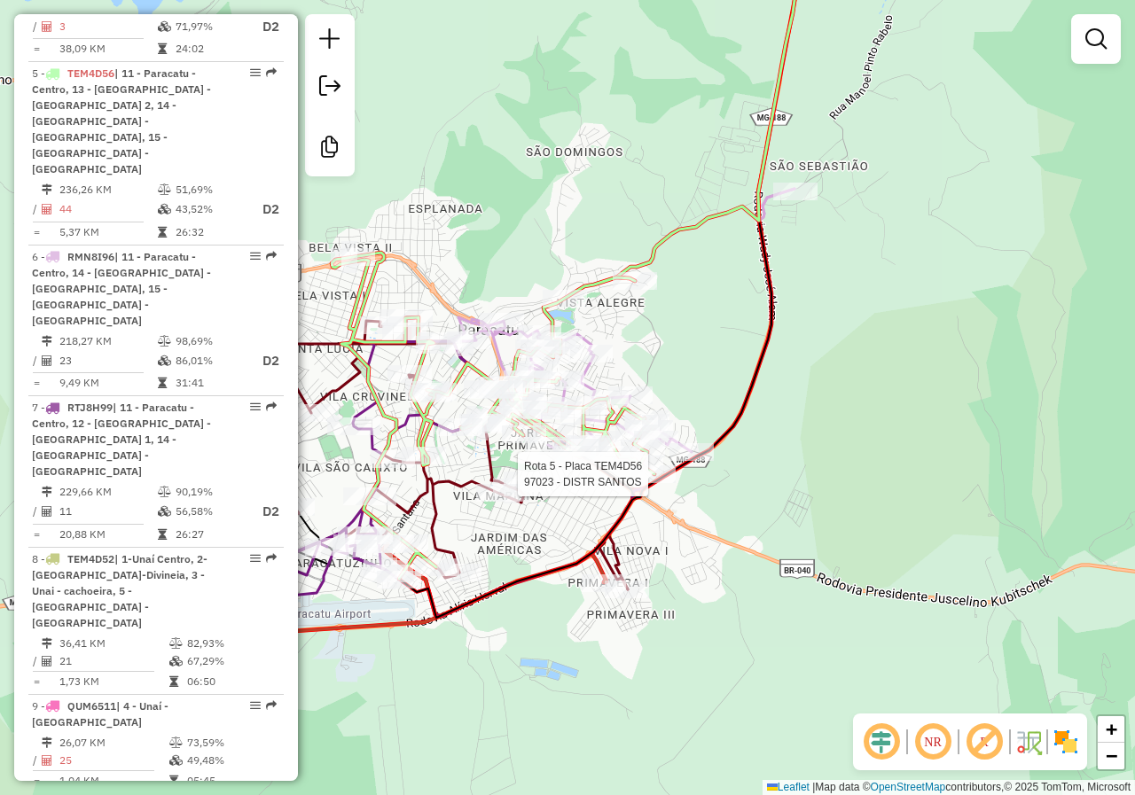
click at [650, 483] on div at bounding box center [653, 474] width 44 height 18
select select "*********"
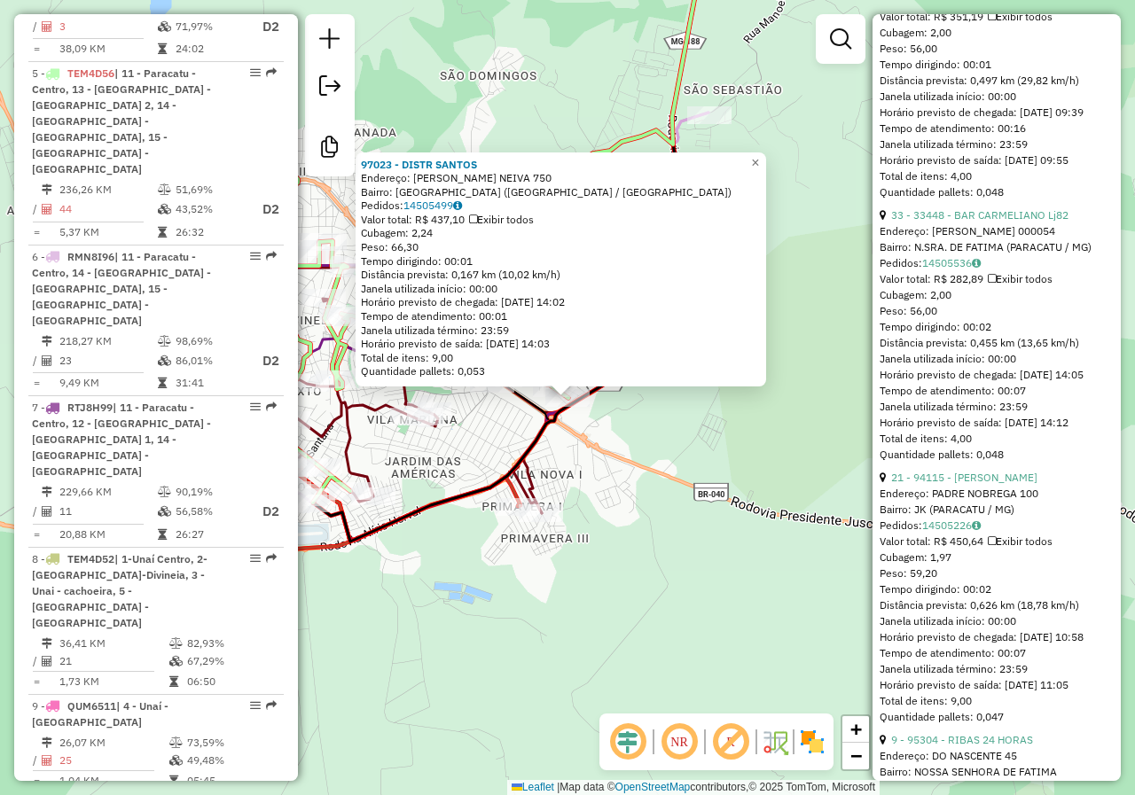
scroll to position [6029, 0]
